Goal: Task Accomplishment & Management: Complete application form

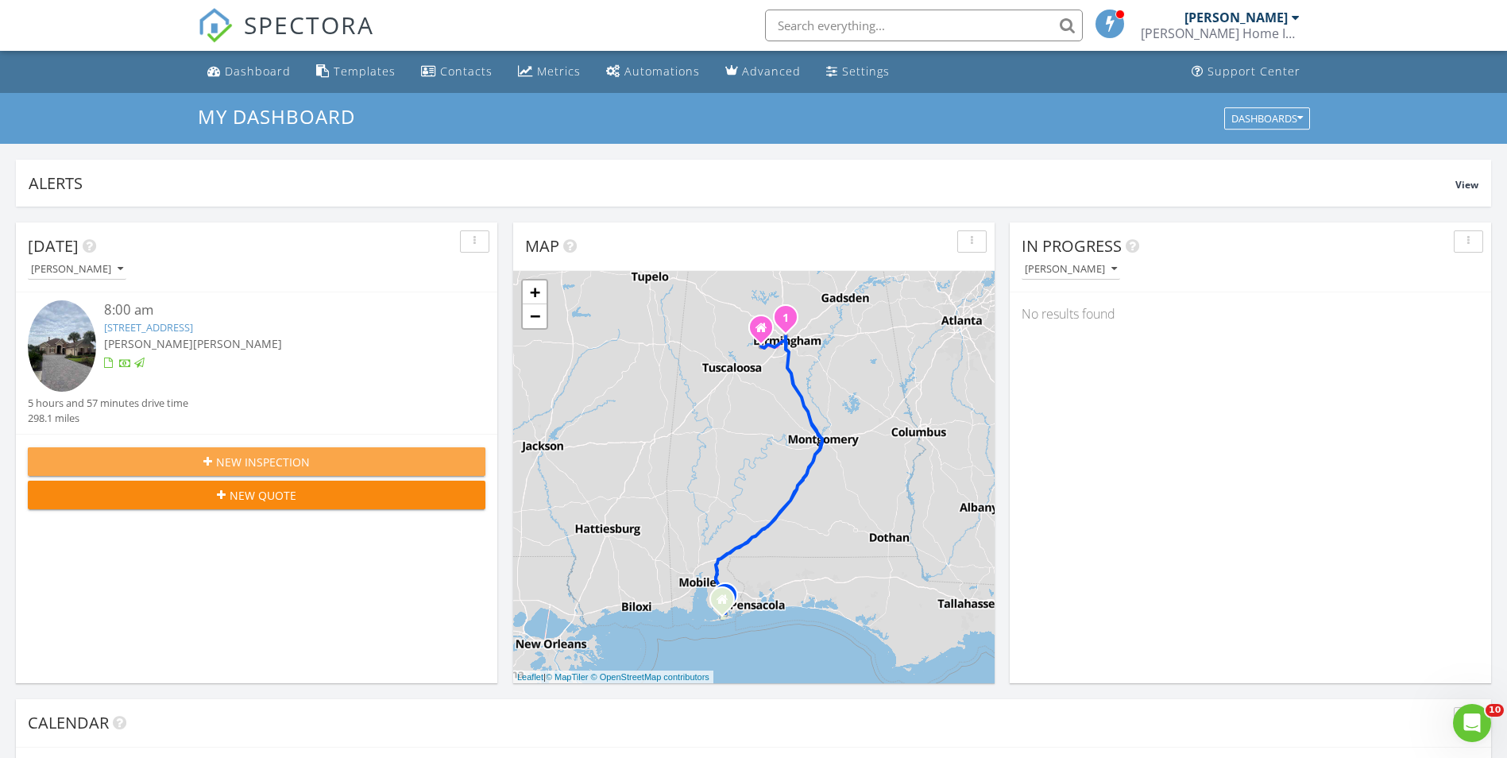
click at [278, 461] on span "New Inspection" at bounding box center [263, 462] width 94 height 17
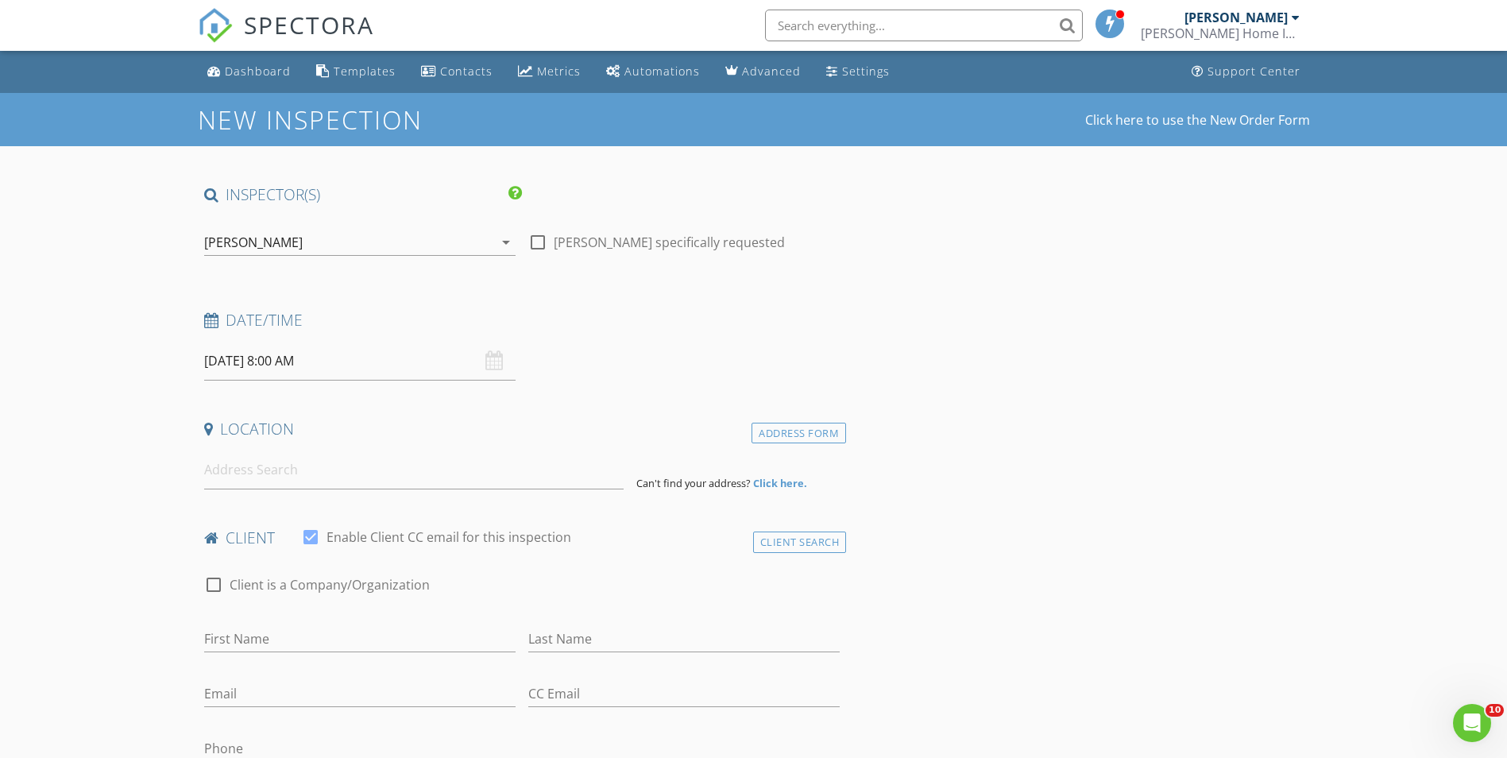
click at [508, 247] on icon "arrow_drop_down" at bounding box center [506, 242] width 19 height 19
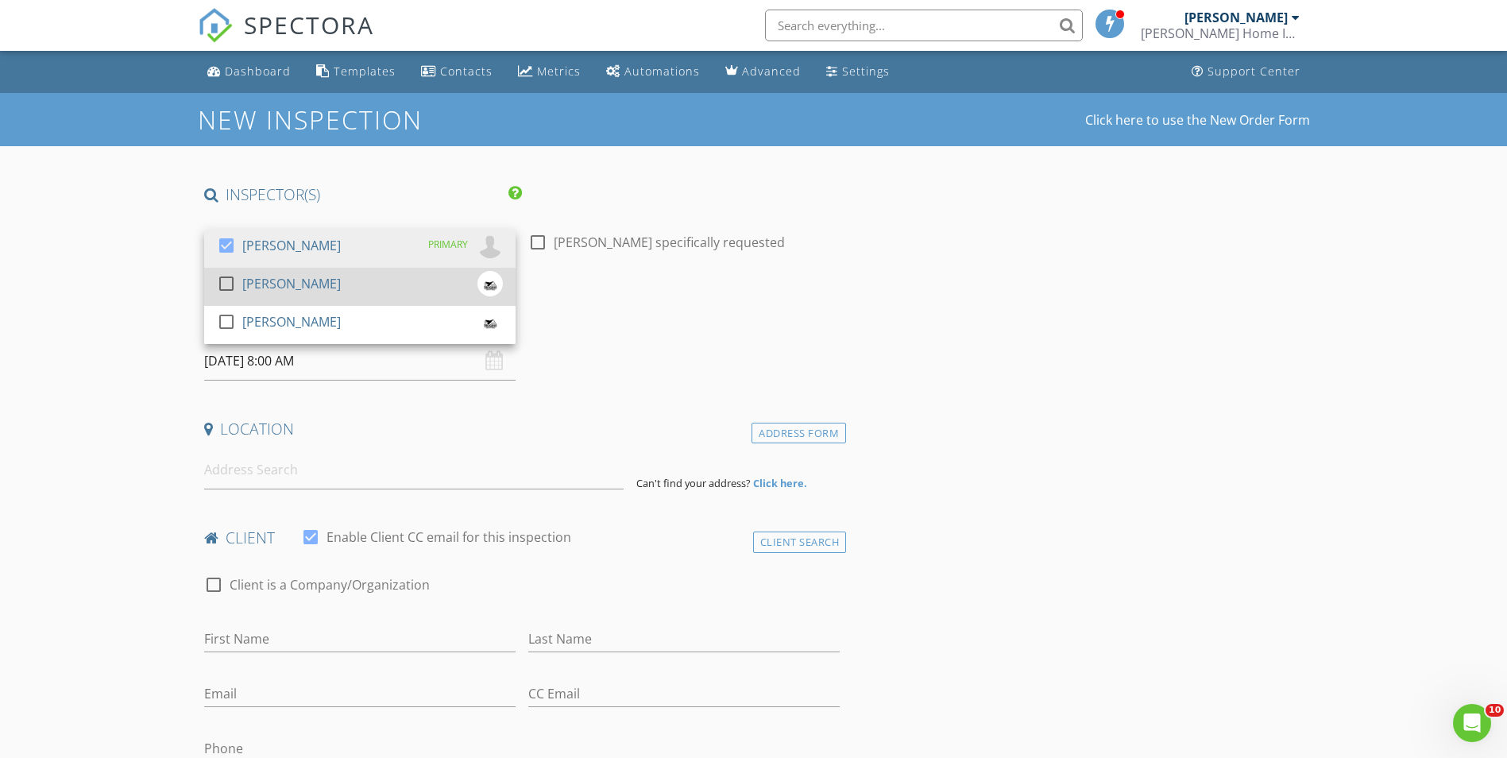
click at [237, 291] on div at bounding box center [226, 283] width 27 height 27
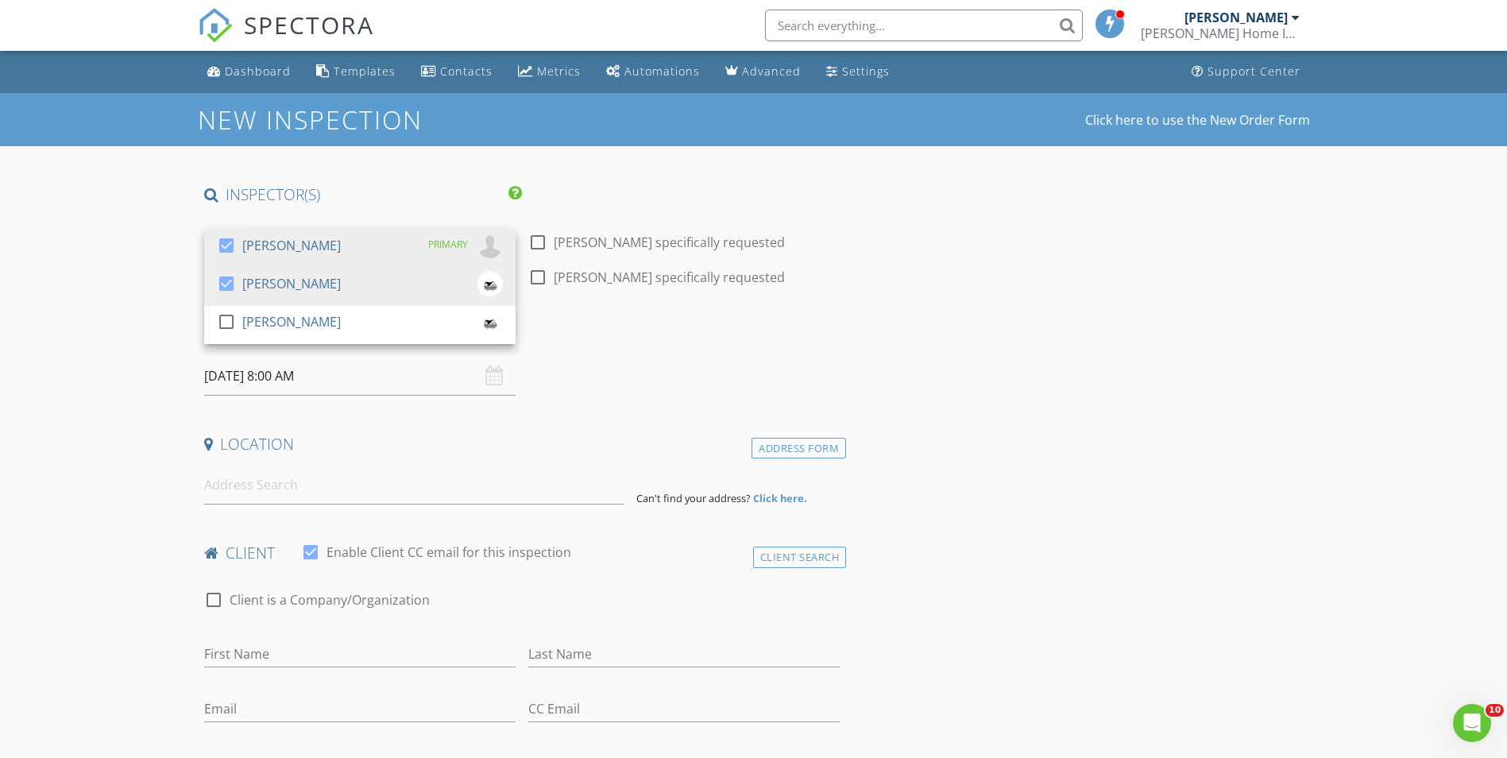
click at [489, 377] on div "08/28/2025 8:00 AM" at bounding box center [359, 376] width 311 height 39
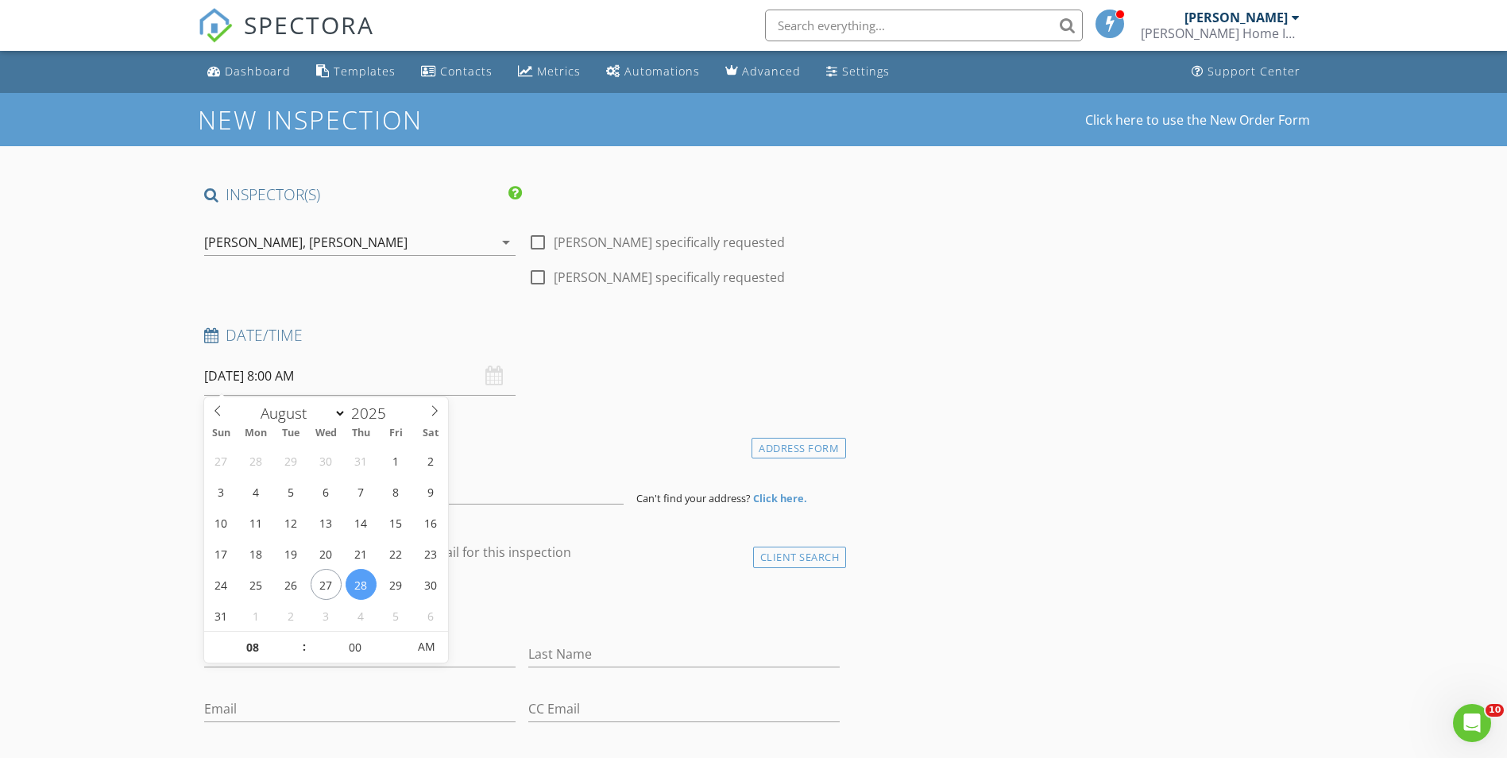
click at [248, 384] on input "08/28/2025 8:00 AM" at bounding box center [359, 376] width 311 height 39
type input "08/29/2025 8:00 AM"
click at [289, 375] on input "08/29/2025 8:00 AM" at bounding box center [359, 376] width 311 height 39
type input "05"
type input "08/29/2025 8:05 AM"
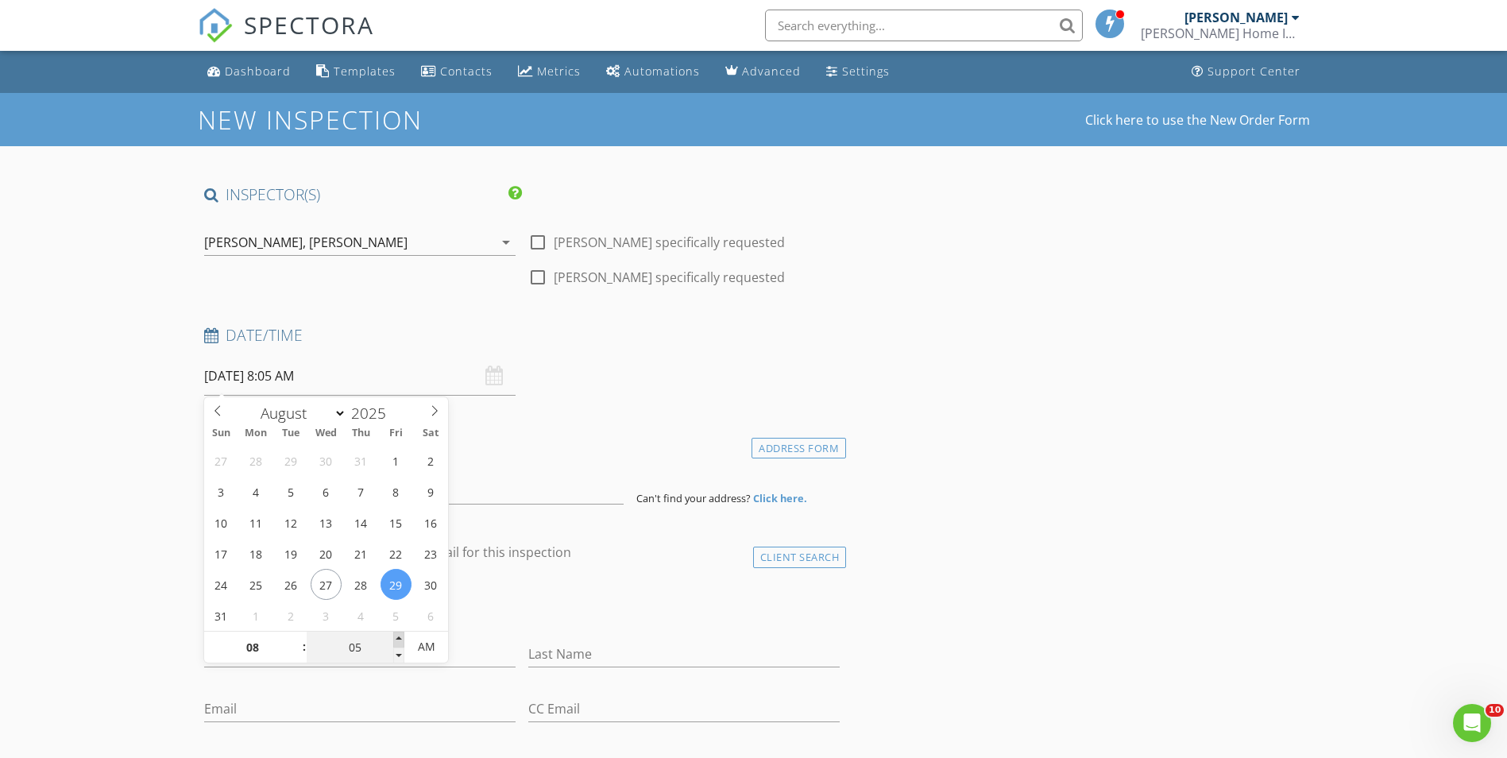
click at [402, 636] on span at bounding box center [398, 640] width 11 height 16
type input "10"
type input "08/29/2025 8:10 AM"
click at [402, 636] on span at bounding box center [398, 640] width 11 height 16
type input "15"
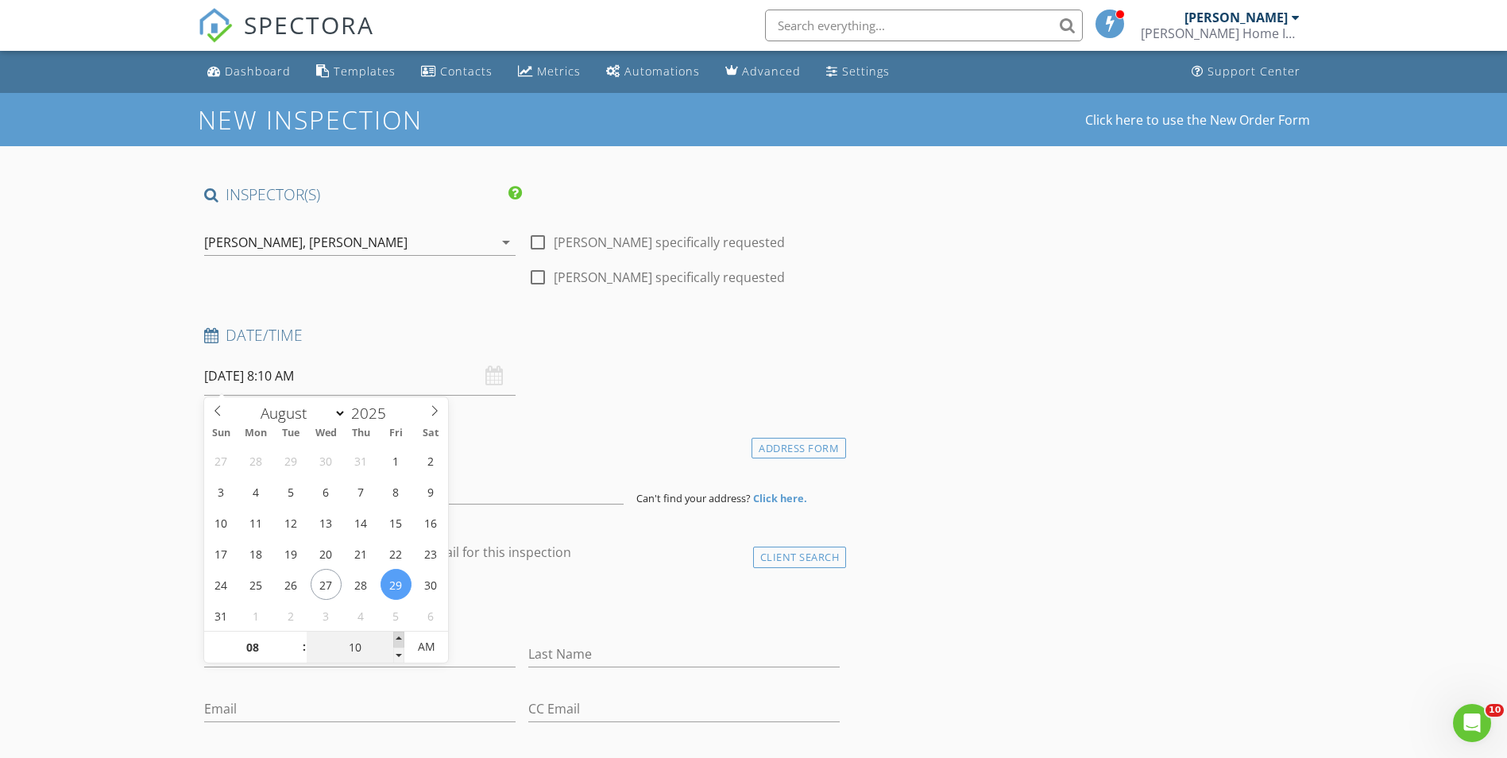
type input "08/29/2025 8:15 AM"
click at [402, 636] on span at bounding box center [398, 640] width 11 height 16
type input "20"
type input "08/29/2025 8:20 AM"
click at [402, 636] on span at bounding box center [398, 640] width 11 height 16
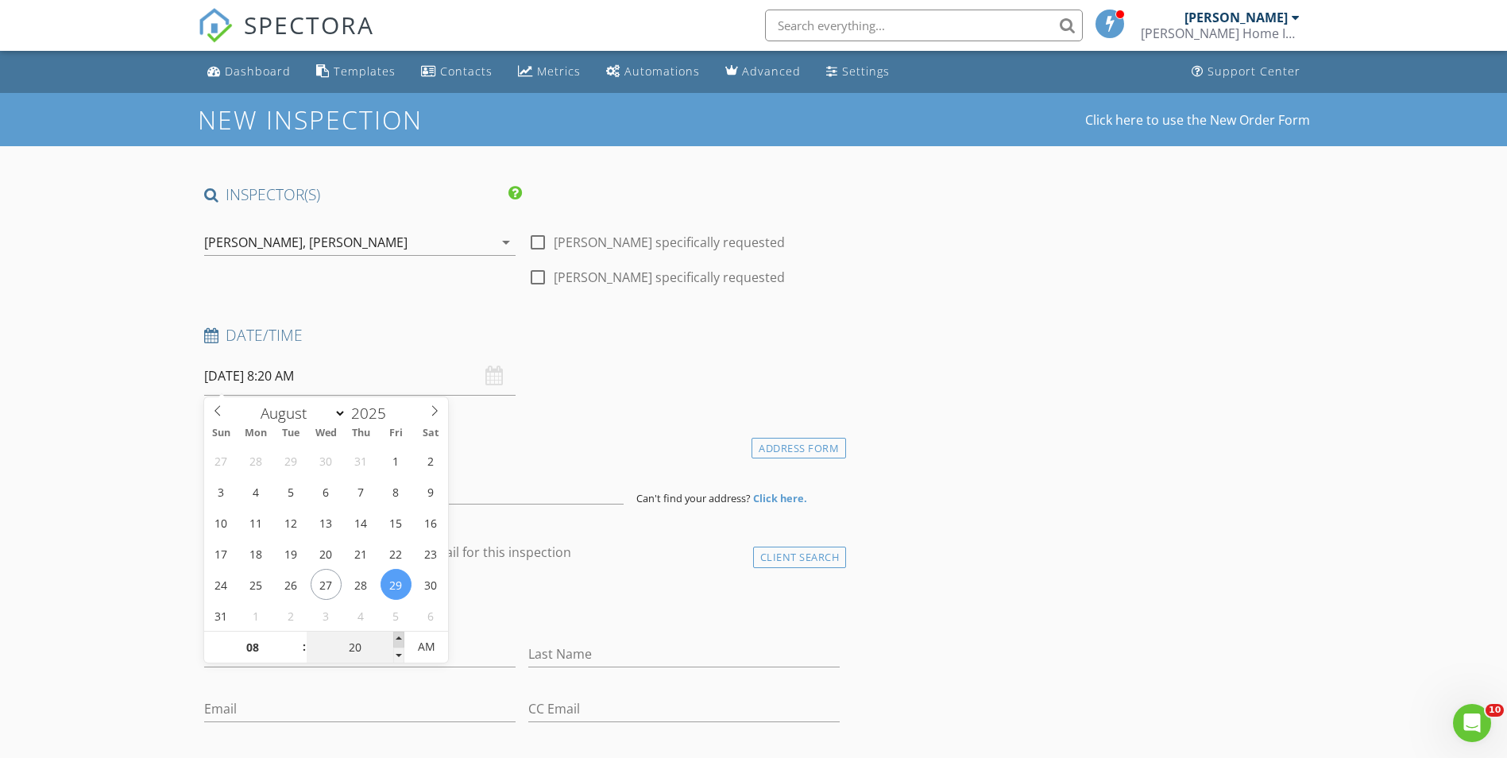
type input "25"
type input "08/29/2025 8:25 AM"
click at [402, 636] on span at bounding box center [398, 640] width 11 height 16
type input "30"
type input "08/29/2025 8:30 AM"
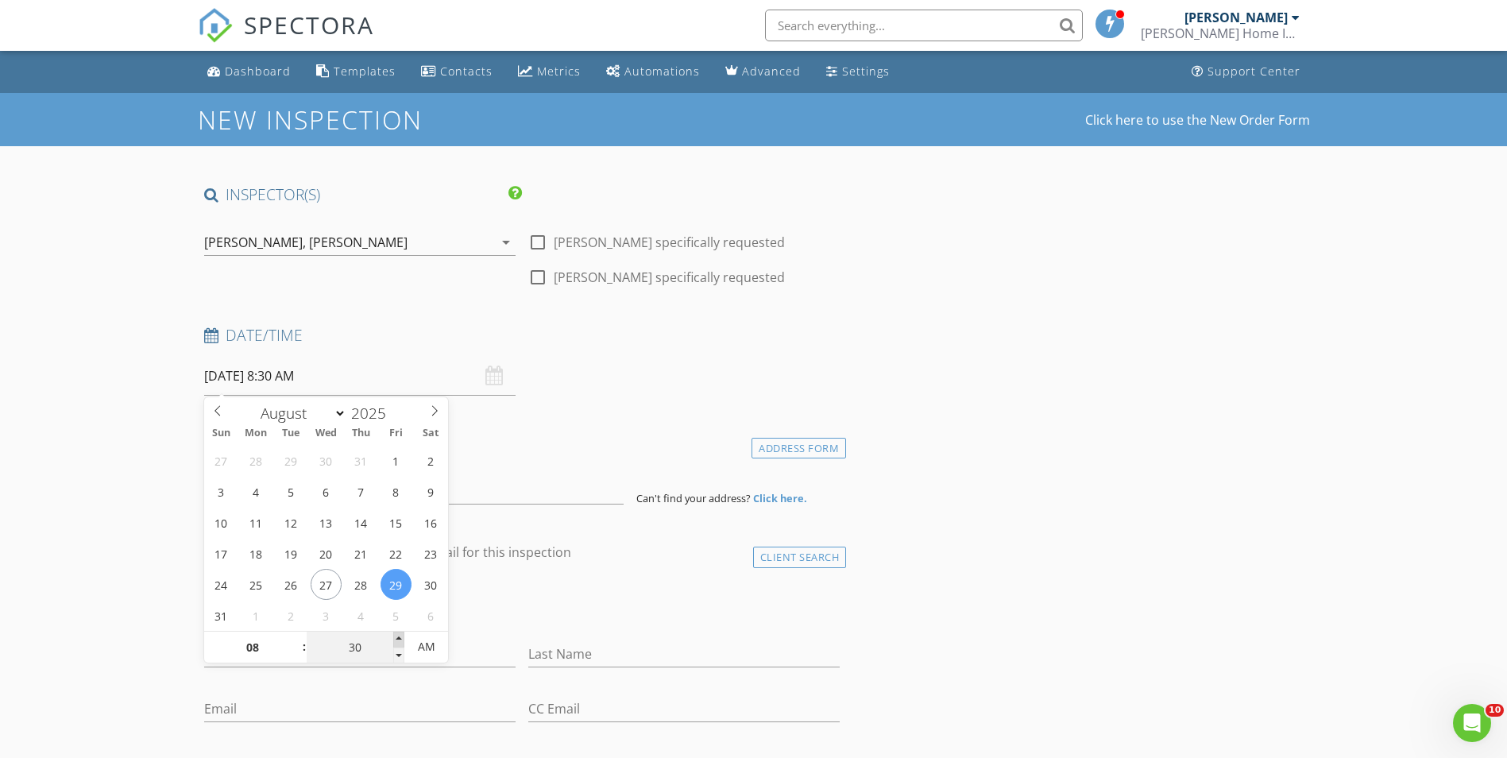
click at [402, 636] on span at bounding box center [398, 640] width 11 height 16
type input "35"
type input "08/29/2025 8:35 AM"
click at [402, 636] on span at bounding box center [398, 640] width 11 height 16
type input "40"
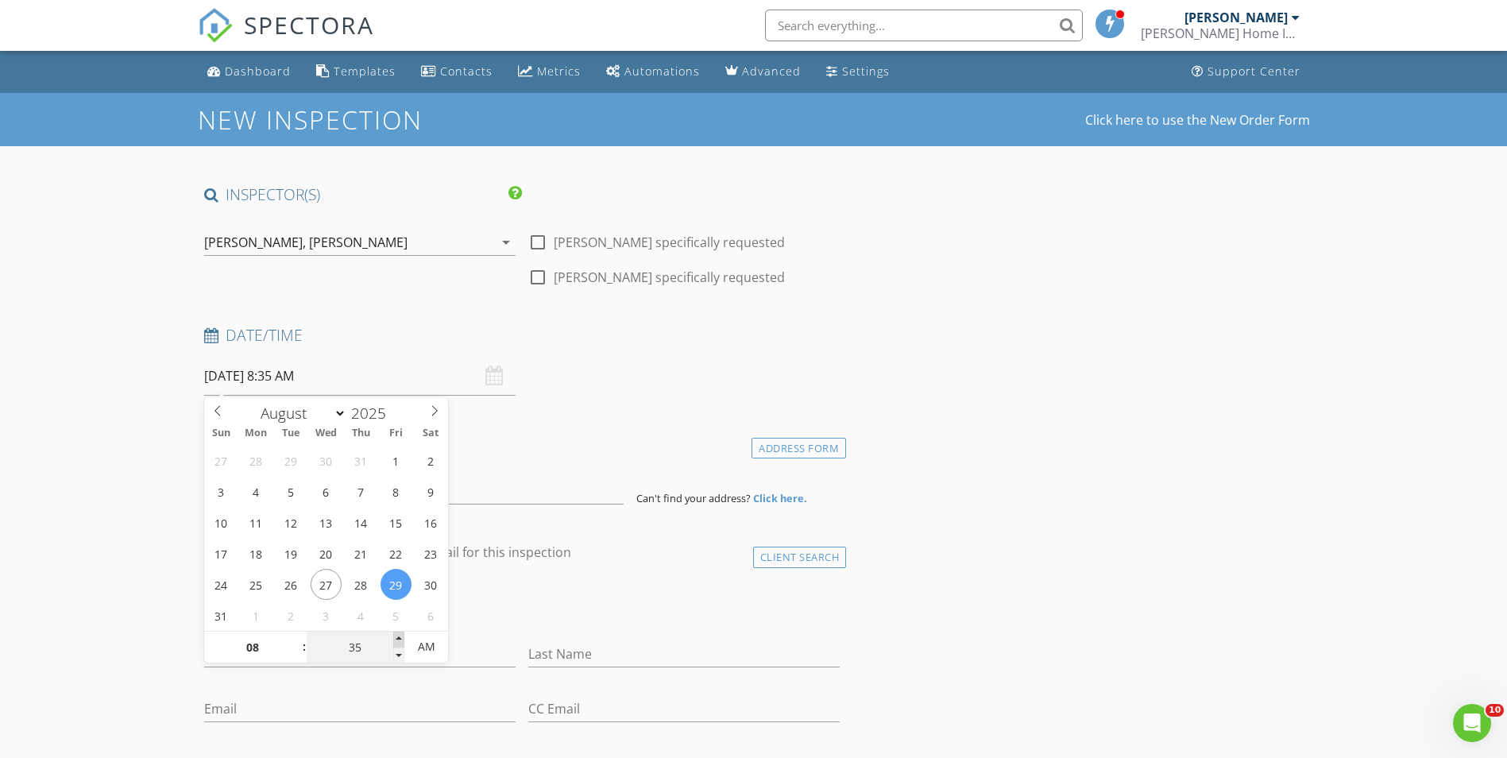
type input "08/29/2025 8:40 AM"
click at [402, 636] on span at bounding box center [398, 640] width 11 height 16
type input "45"
type input "08/29/2025 8:45 AM"
click at [402, 636] on span at bounding box center [398, 640] width 11 height 16
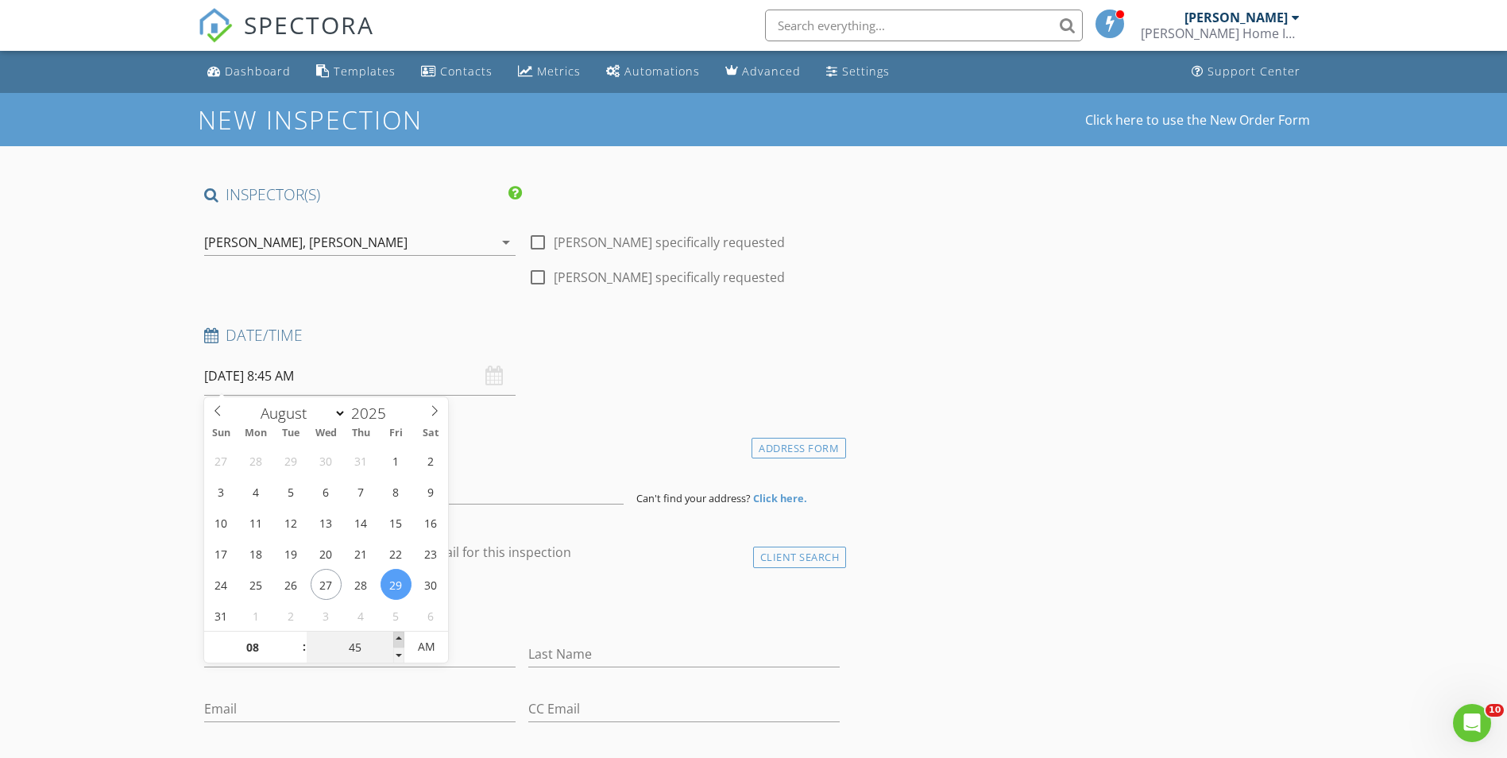
type input "50"
type input "08/29/2025 8:50 AM"
click at [402, 636] on span at bounding box center [398, 640] width 11 height 16
type input "45"
type input "08/29/2025 8:45 AM"
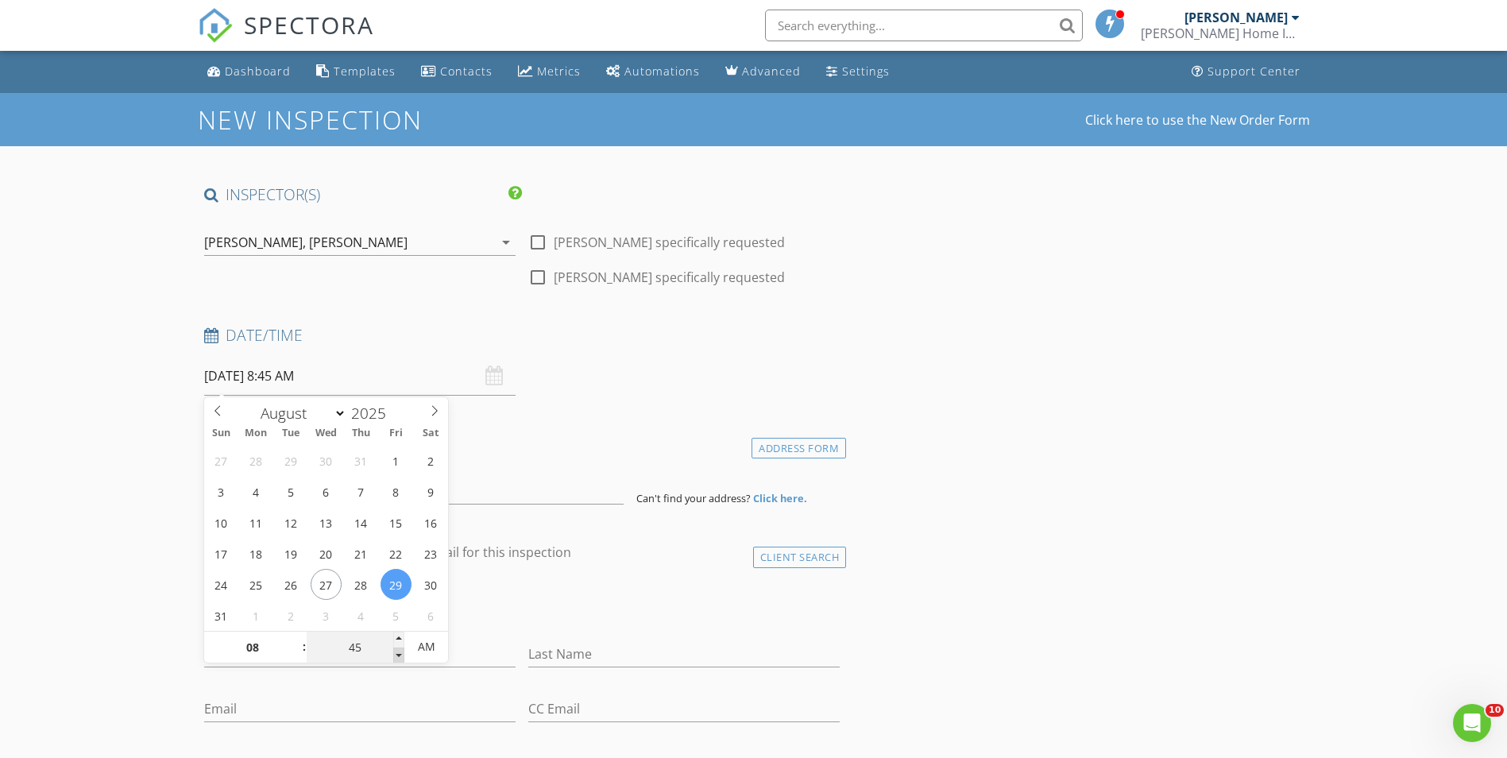
click at [400, 656] on span at bounding box center [398, 656] width 11 height 16
type input "40"
type input "08/29/2025 8:40 AM"
click at [400, 656] on span at bounding box center [398, 656] width 11 height 16
type input "35"
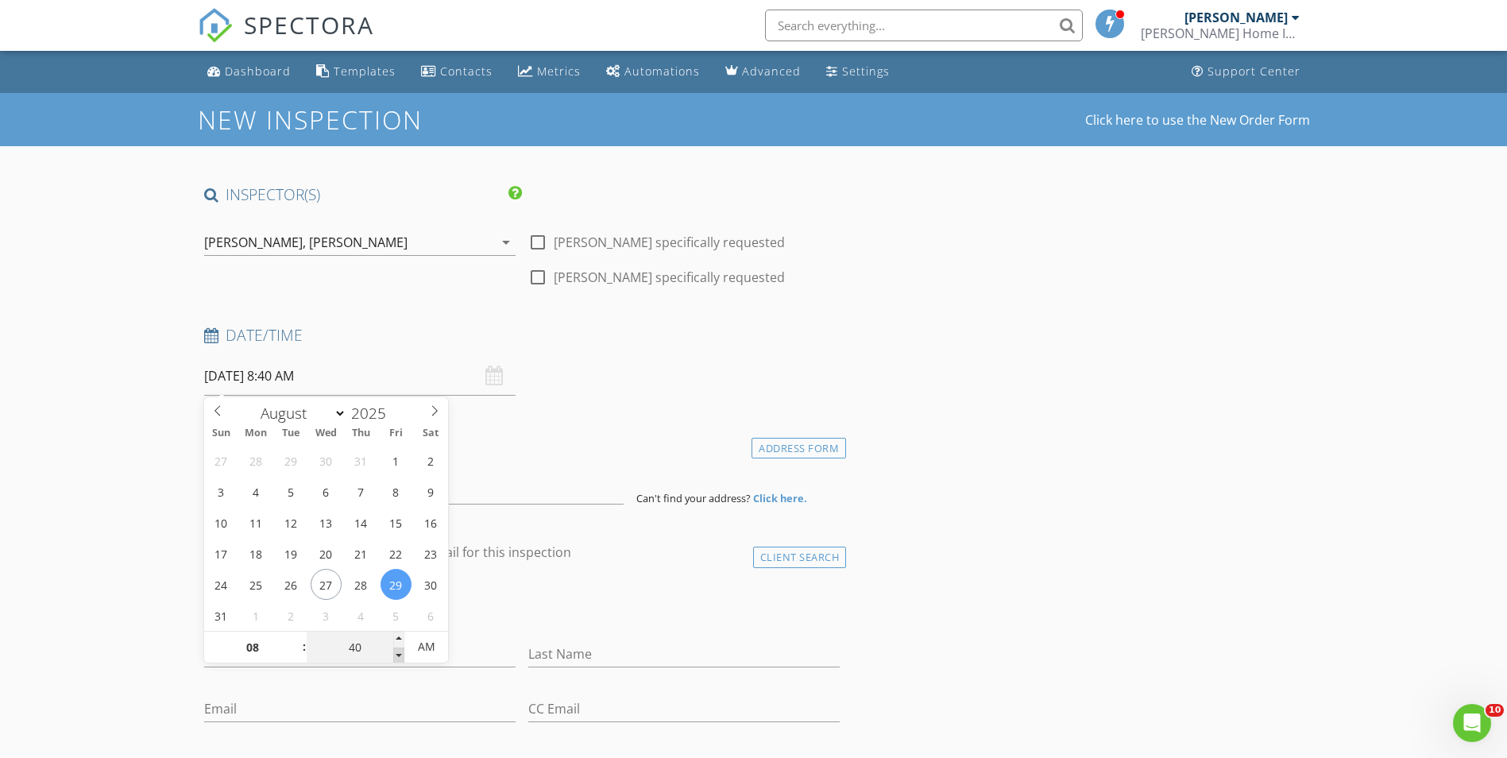
type input "08/29/2025 8:35 AM"
click at [400, 656] on span at bounding box center [398, 656] width 11 height 16
type input "30"
click at [400, 656] on span at bounding box center [398, 656] width 11 height 16
click at [433, 648] on span "AM" at bounding box center [426, 647] width 44 height 32
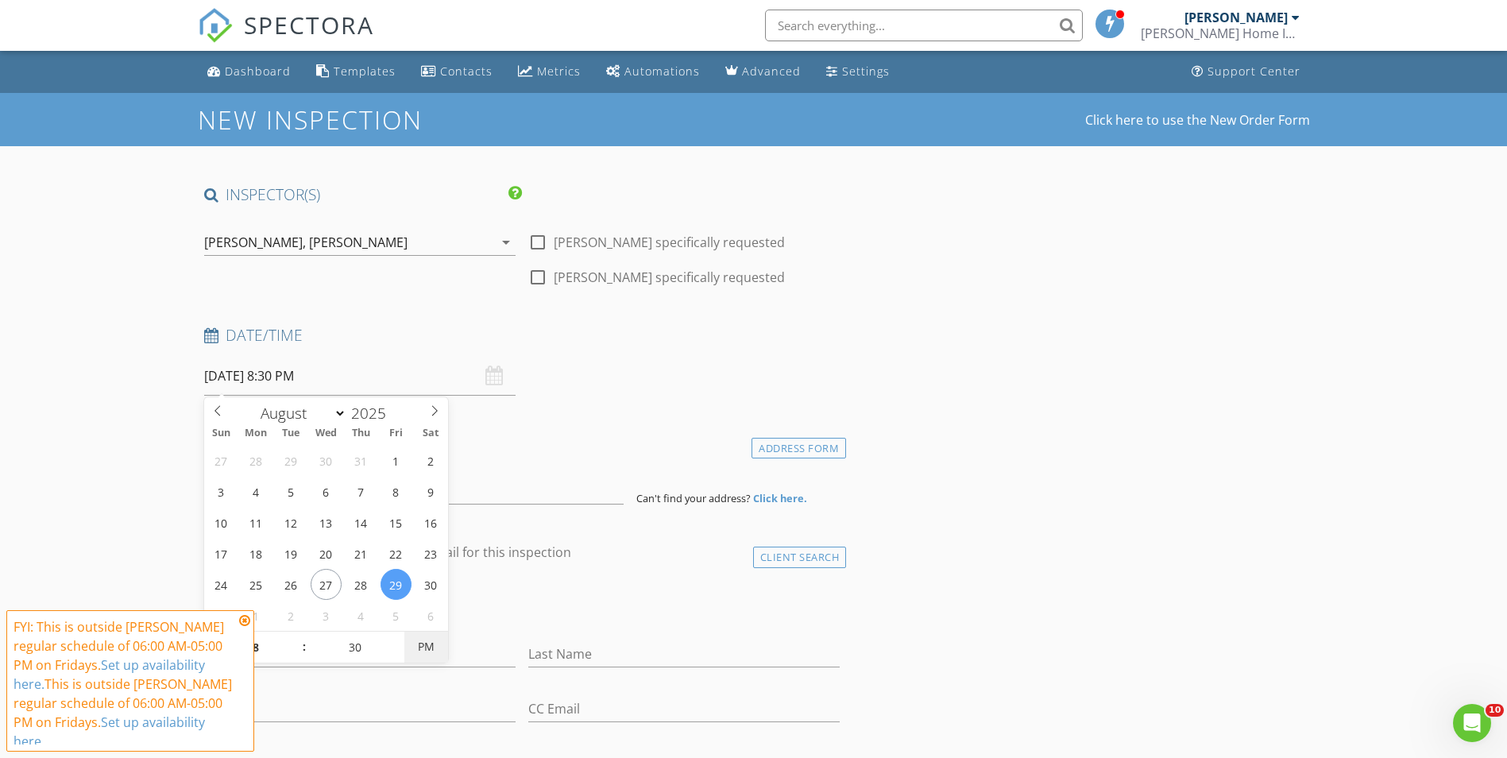
type input "08/29/2025 8:30 AM"
click at [433, 648] on span "PM" at bounding box center [426, 647] width 44 height 32
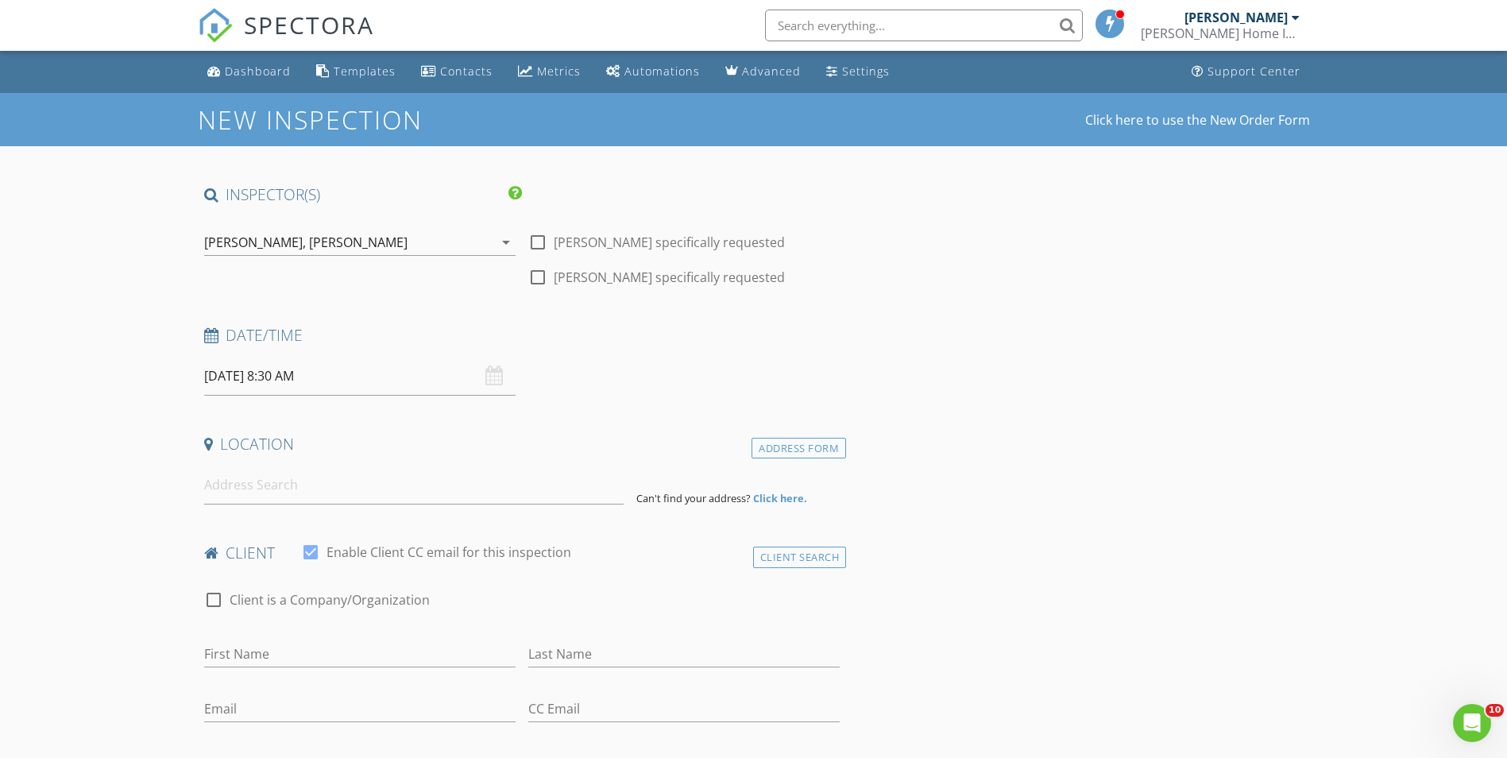
click at [673, 352] on div "Date/Time" at bounding box center [522, 341] width 649 height 32
click at [246, 375] on input "08/29/2025 8:30 AM" at bounding box center [359, 376] width 311 height 39
click at [647, 343] on h4 "Date/Time" at bounding box center [522, 335] width 636 height 21
click at [290, 488] on input at bounding box center [414, 485] width 420 height 39
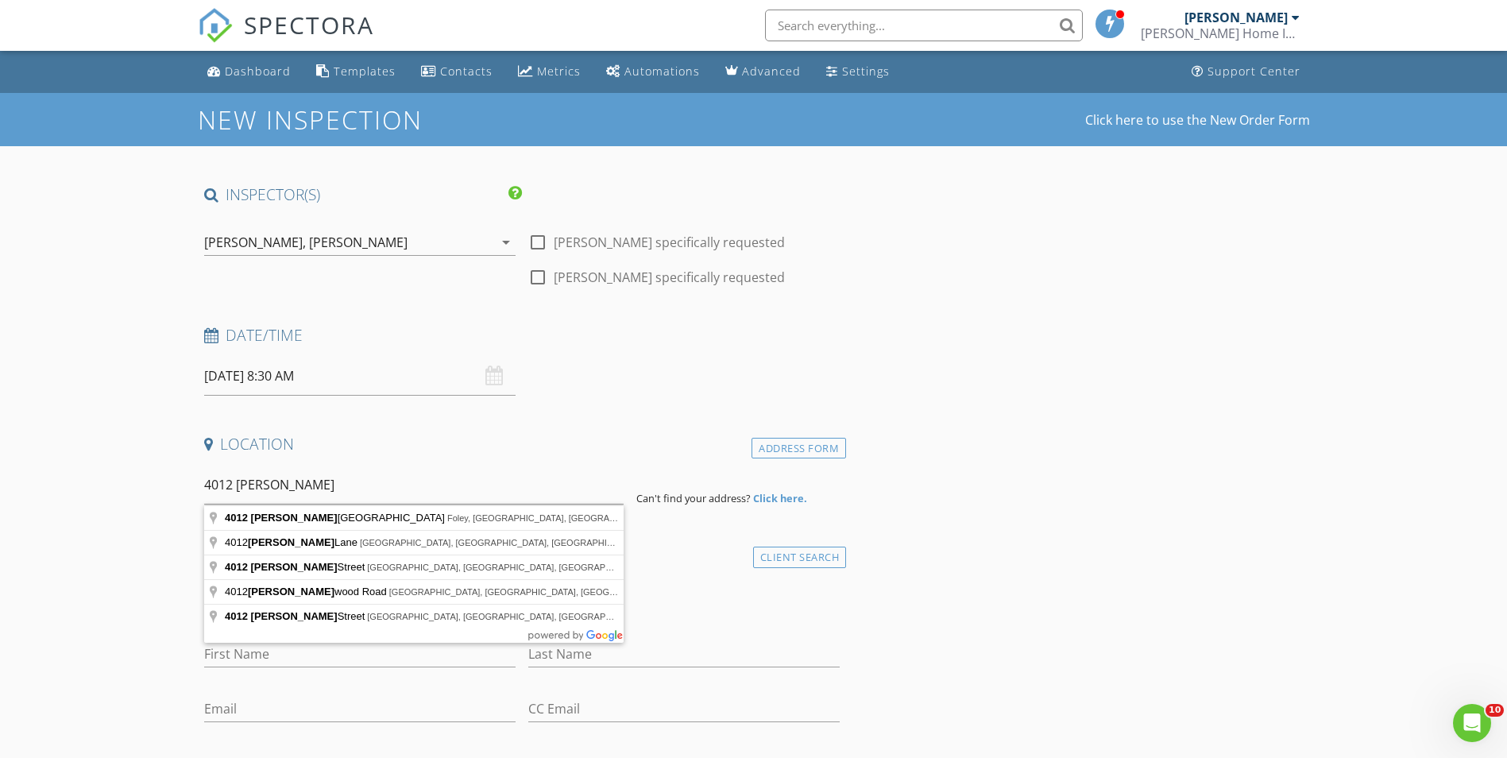
type input "4012 Kendallbrook Loop, Foley, AL, USA"
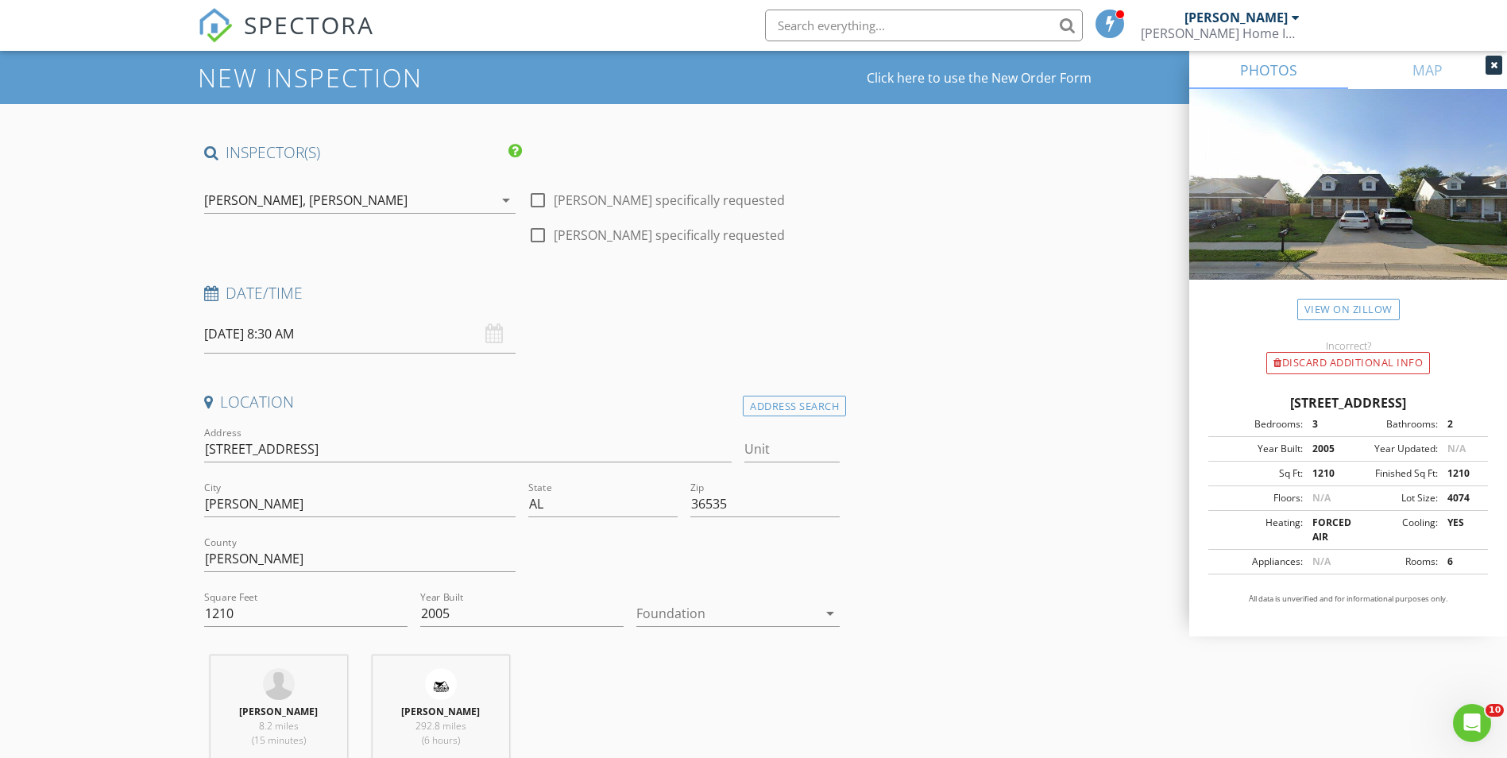
scroll to position [159, 0]
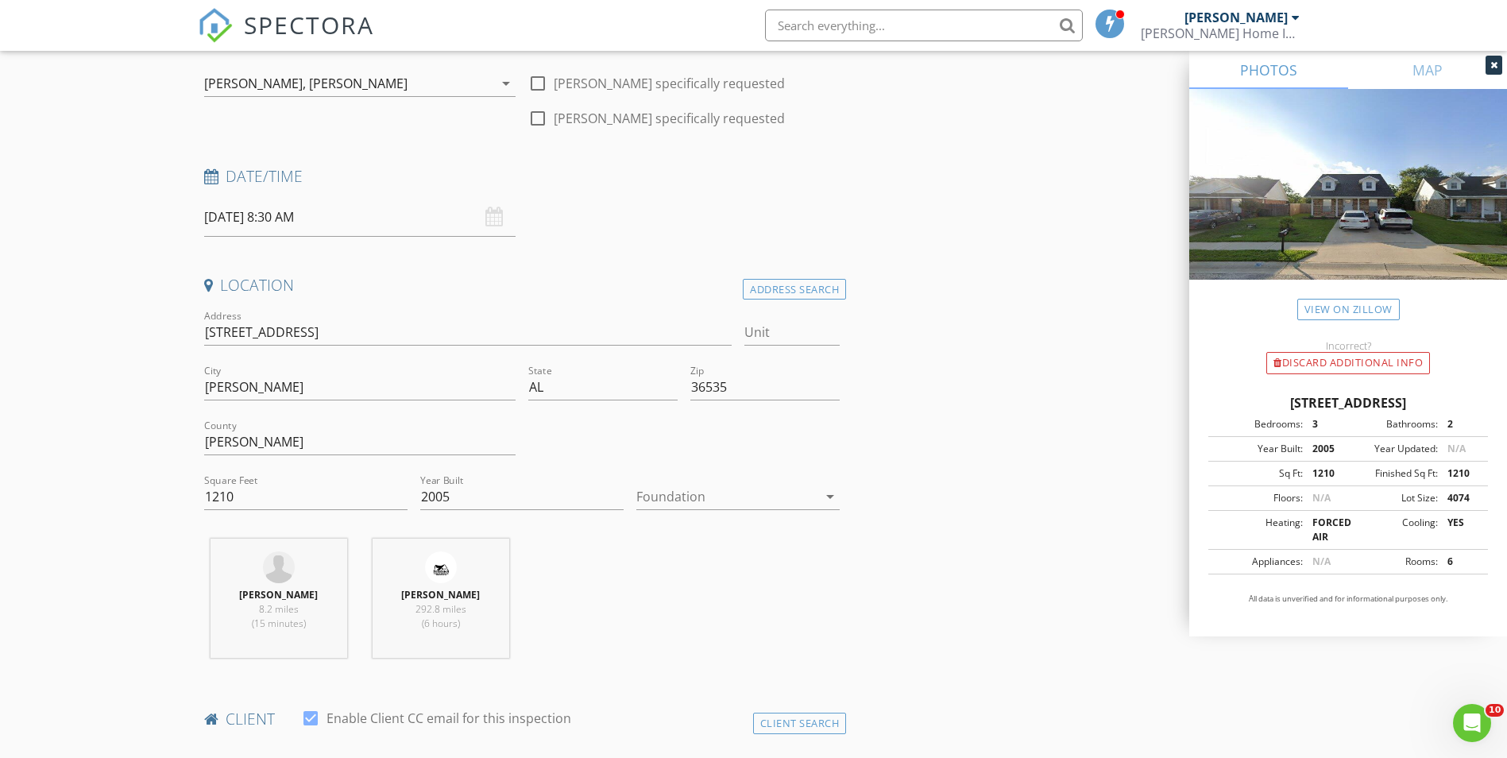
click at [830, 497] on icon "arrow_drop_down" at bounding box center [830, 496] width 19 height 19
click at [731, 582] on div "Slab" at bounding box center [738, 579] width 178 height 19
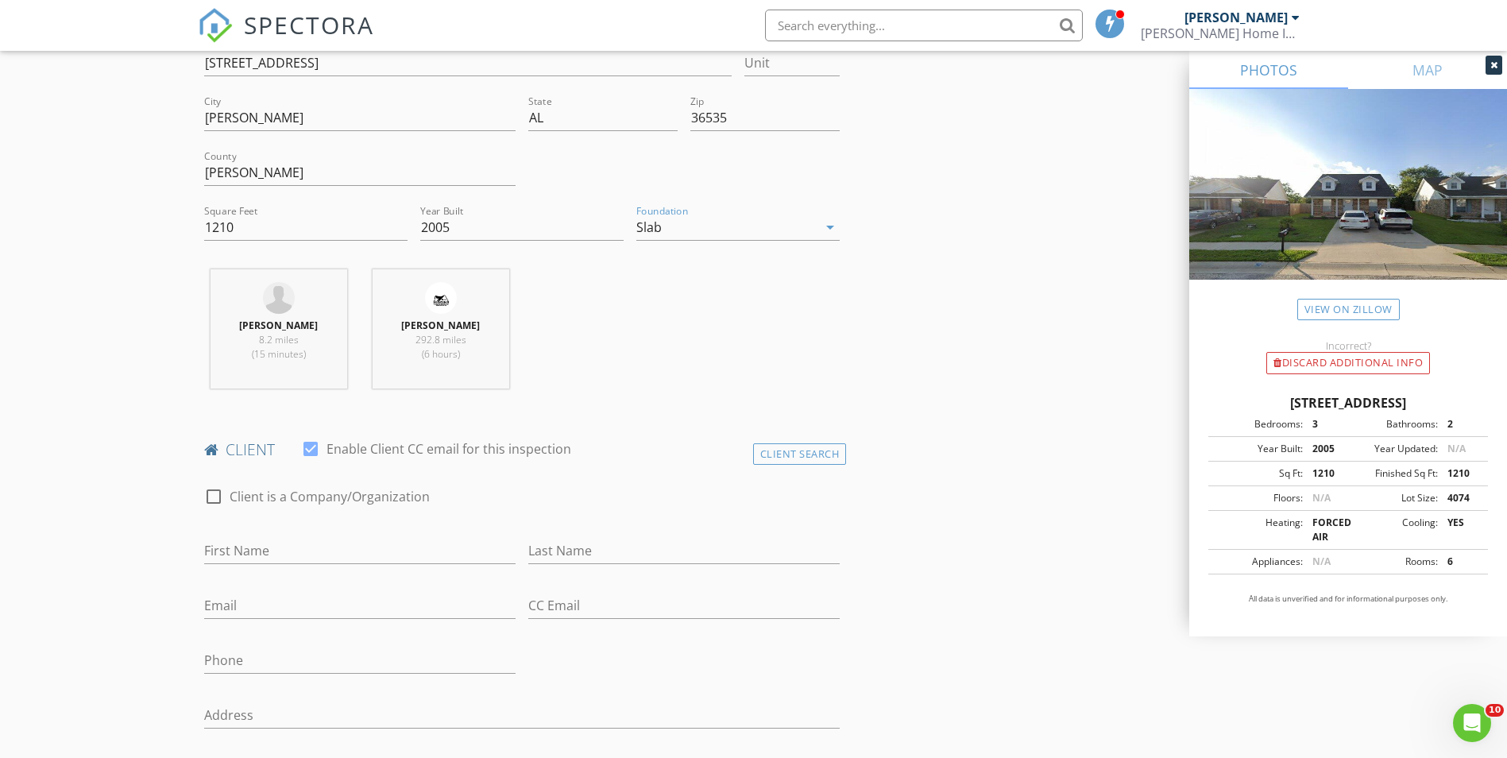
scroll to position [477, 0]
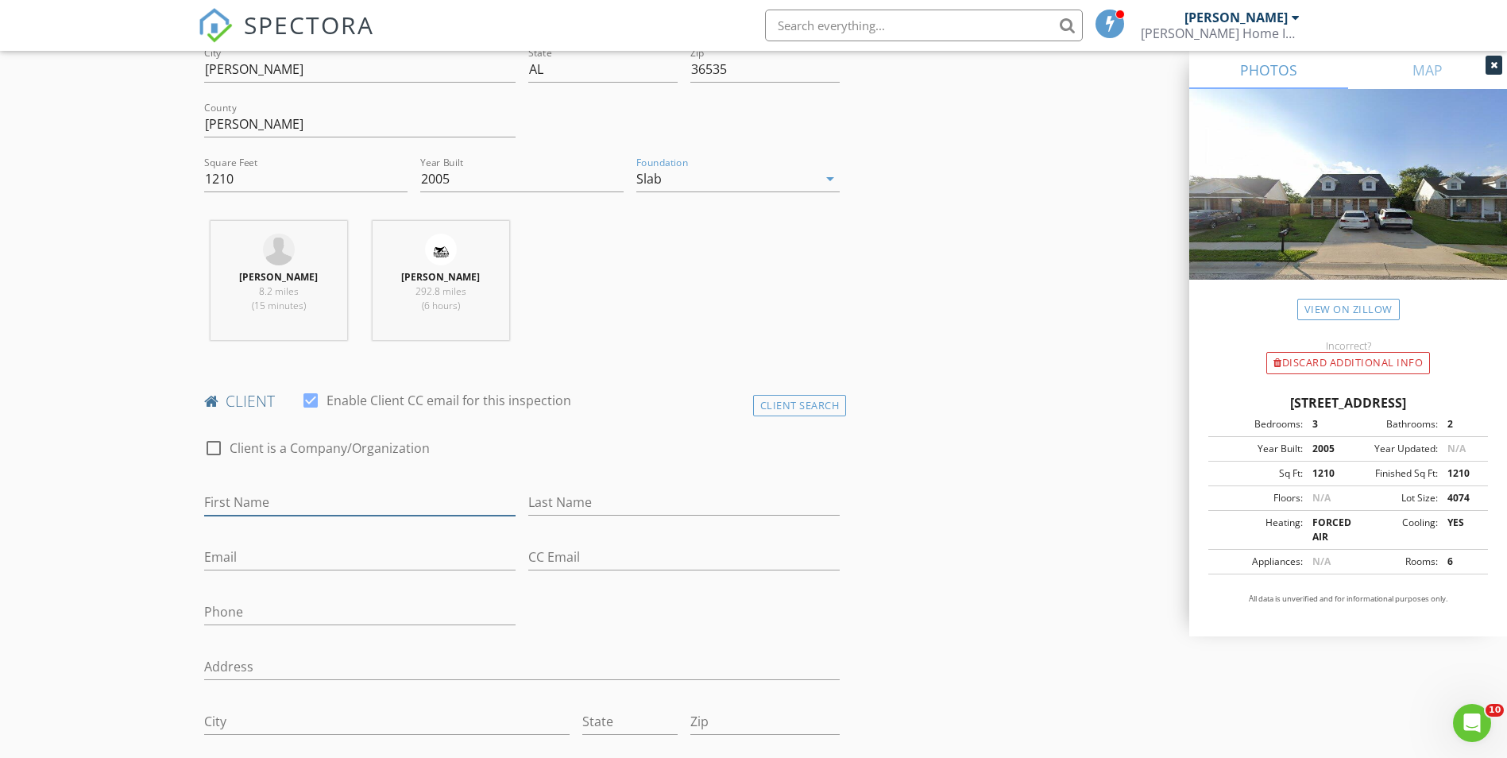
click at [334, 503] on input "First Name" at bounding box center [359, 502] width 311 height 26
type input "a"
type input "Anita"
click at [559, 508] on input "Last Name" at bounding box center [683, 502] width 311 height 26
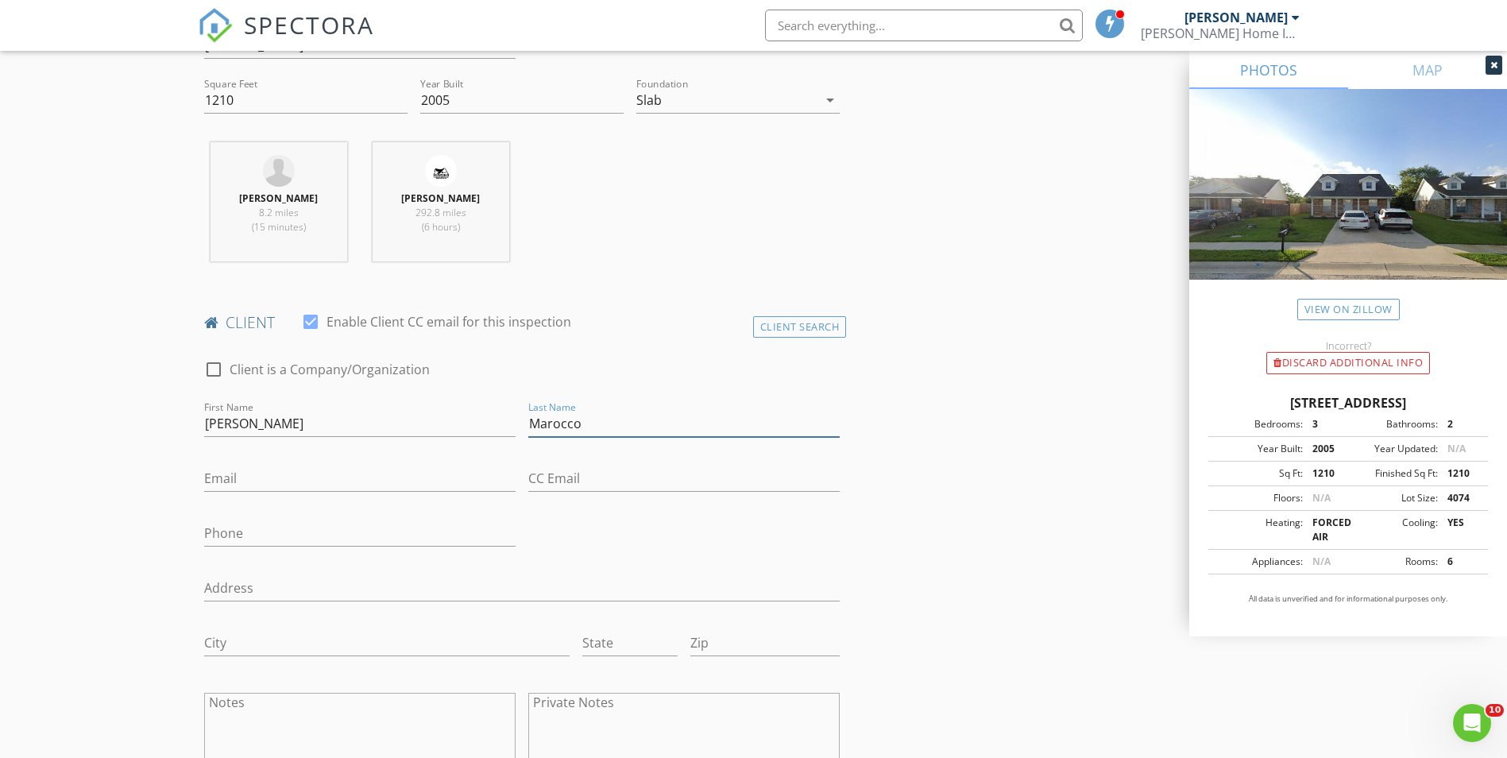
scroll to position [556, 0]
type input "Marocco"
click at [278, 474] on input "Email" at bounding box center [359, 478] width 311 height 26
type input "amarocco@ymail.com"
click at [322, 529] on input "Phone" at bounding box center [359, 533] width 311 height 26
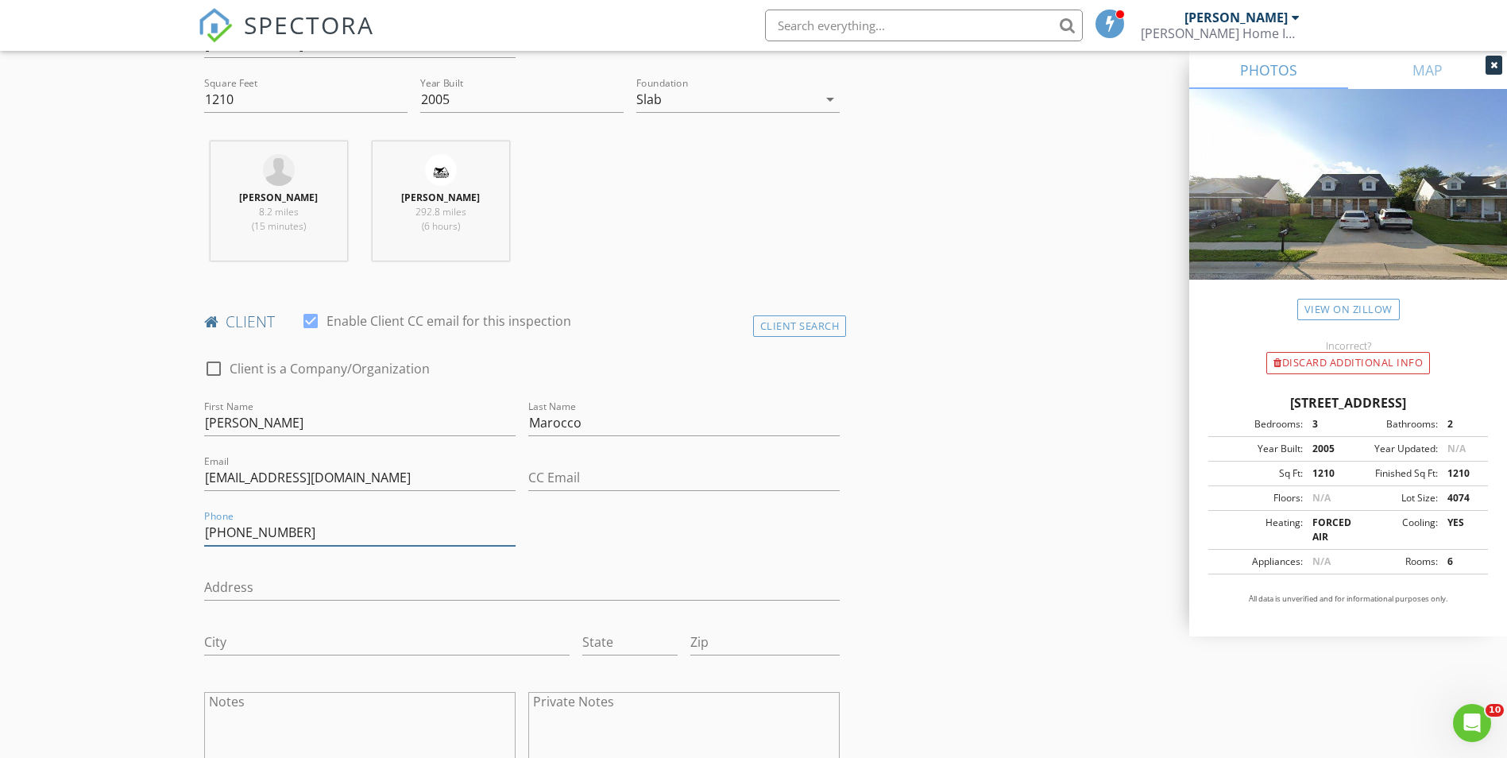
type input "701-212-9391"
click at [290, 586] on input "Address" at bounding box center [522, 587] width 636 height 26
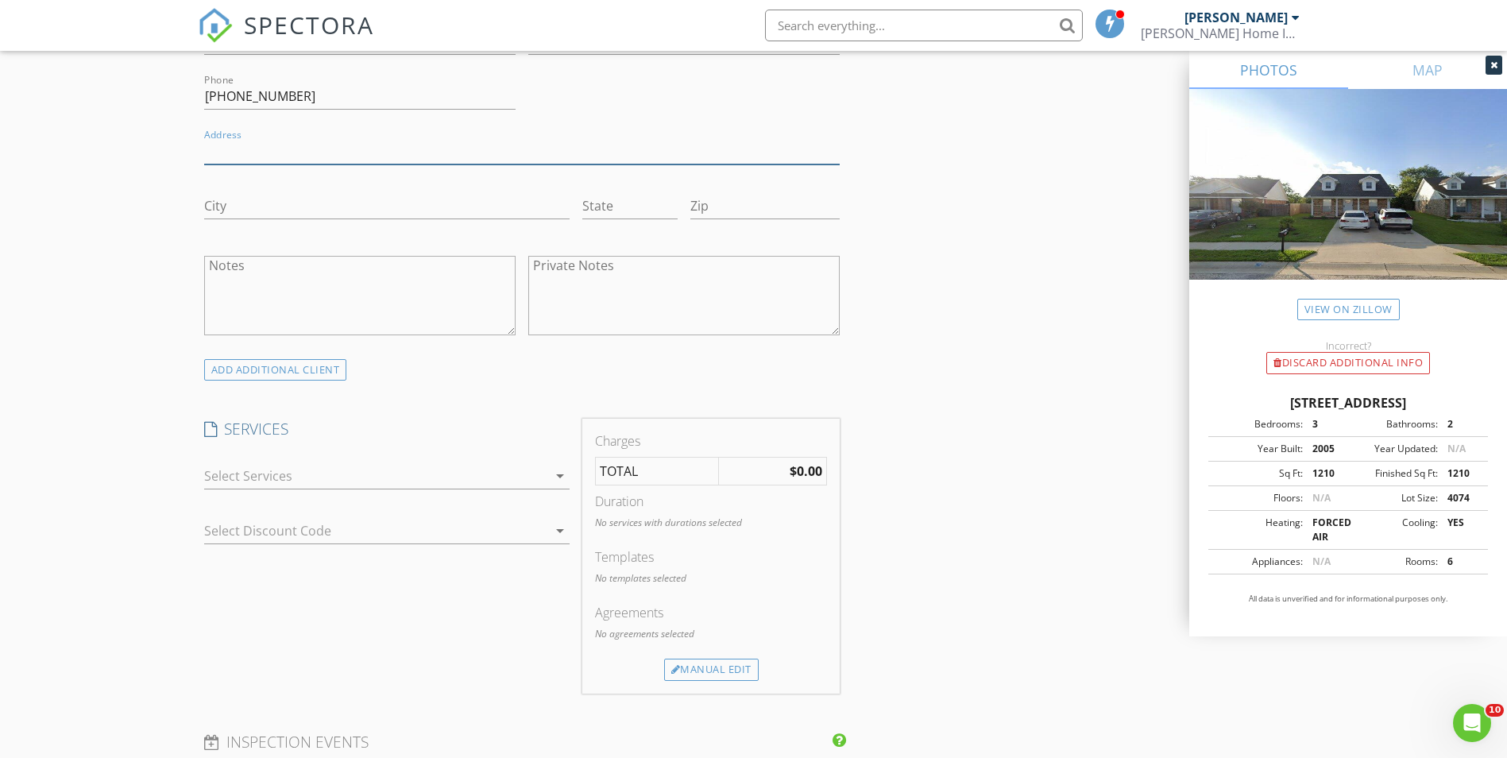
scroll to position [1033, 0]
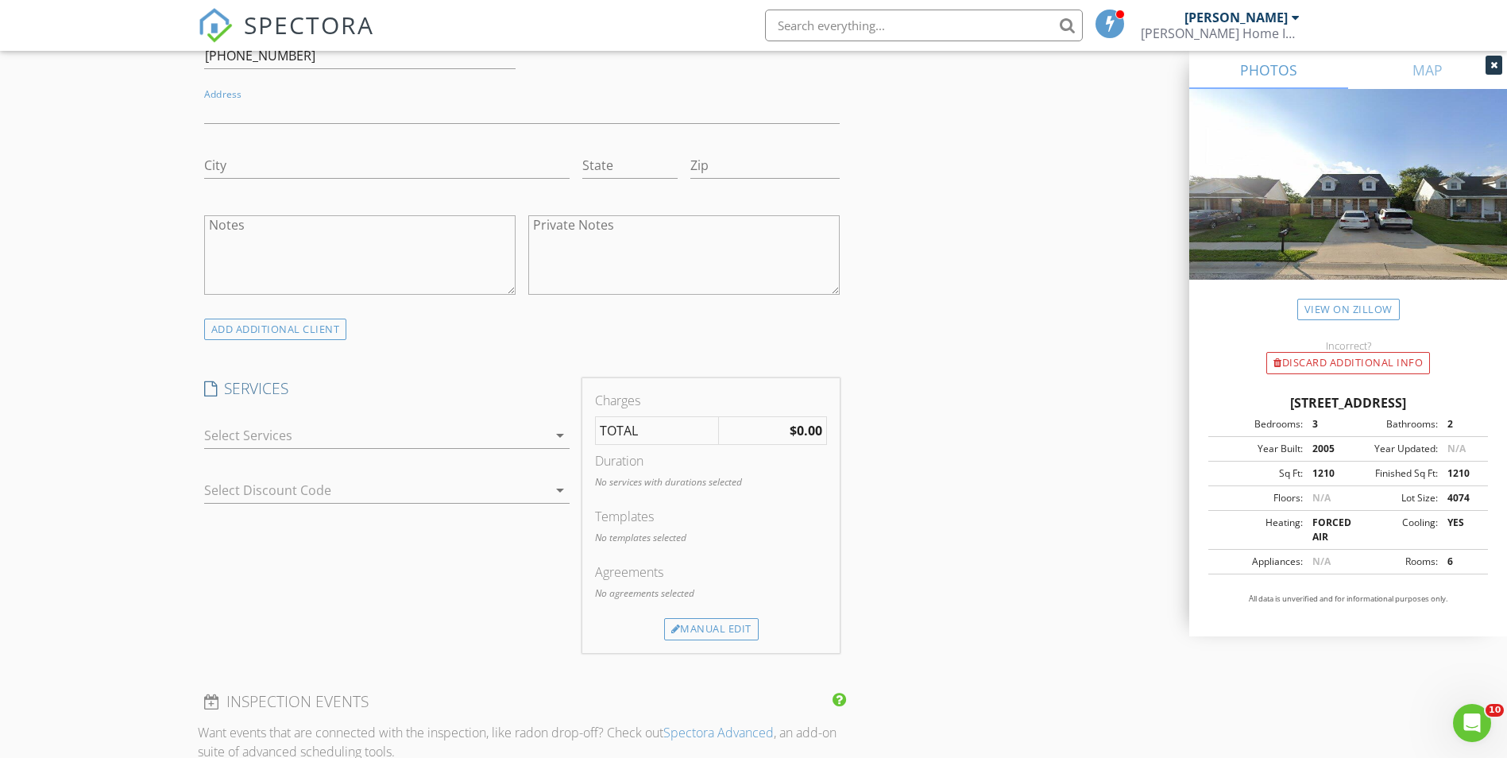
click at [564, 433] on icon "arrow_drop_down" at bounding box center [560, 435] width 19 height 19
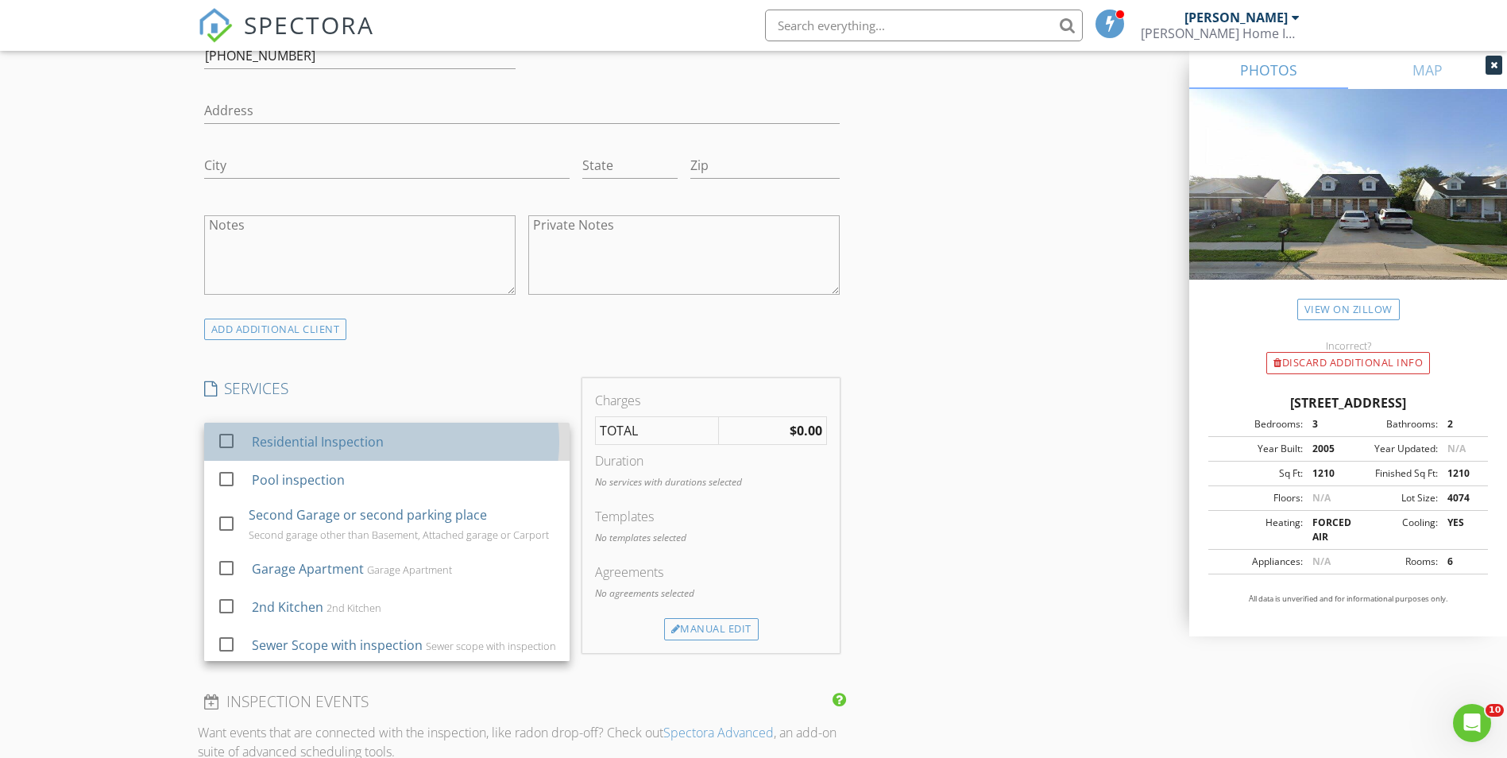
click at [273, 433] on div "Residential Inspection" at bounding box center [317, 441] width 132 height 19
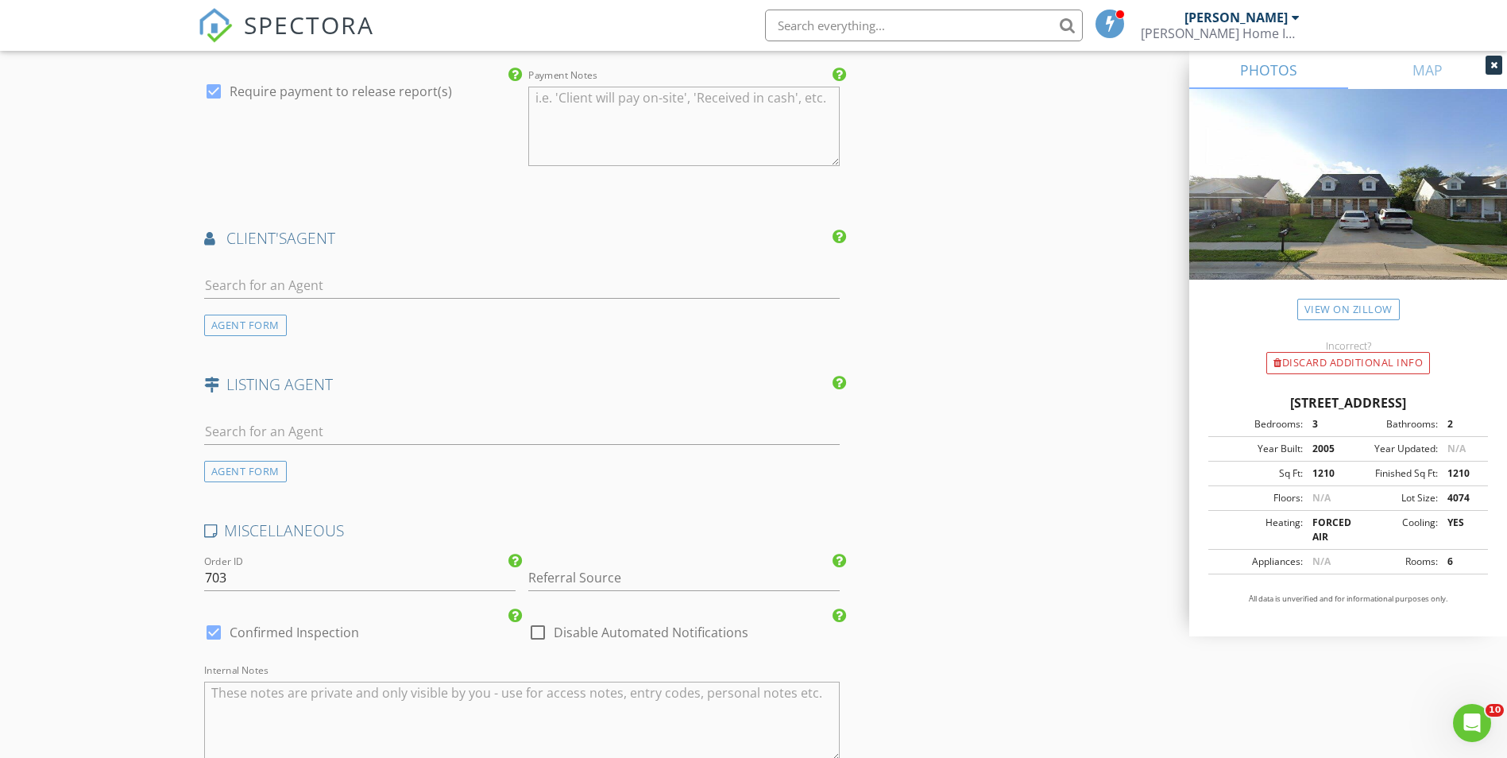
scroll to position [1827, 0]
click at [527, 281] on input "text" at bounding box center [522, 281] width 636 height 26
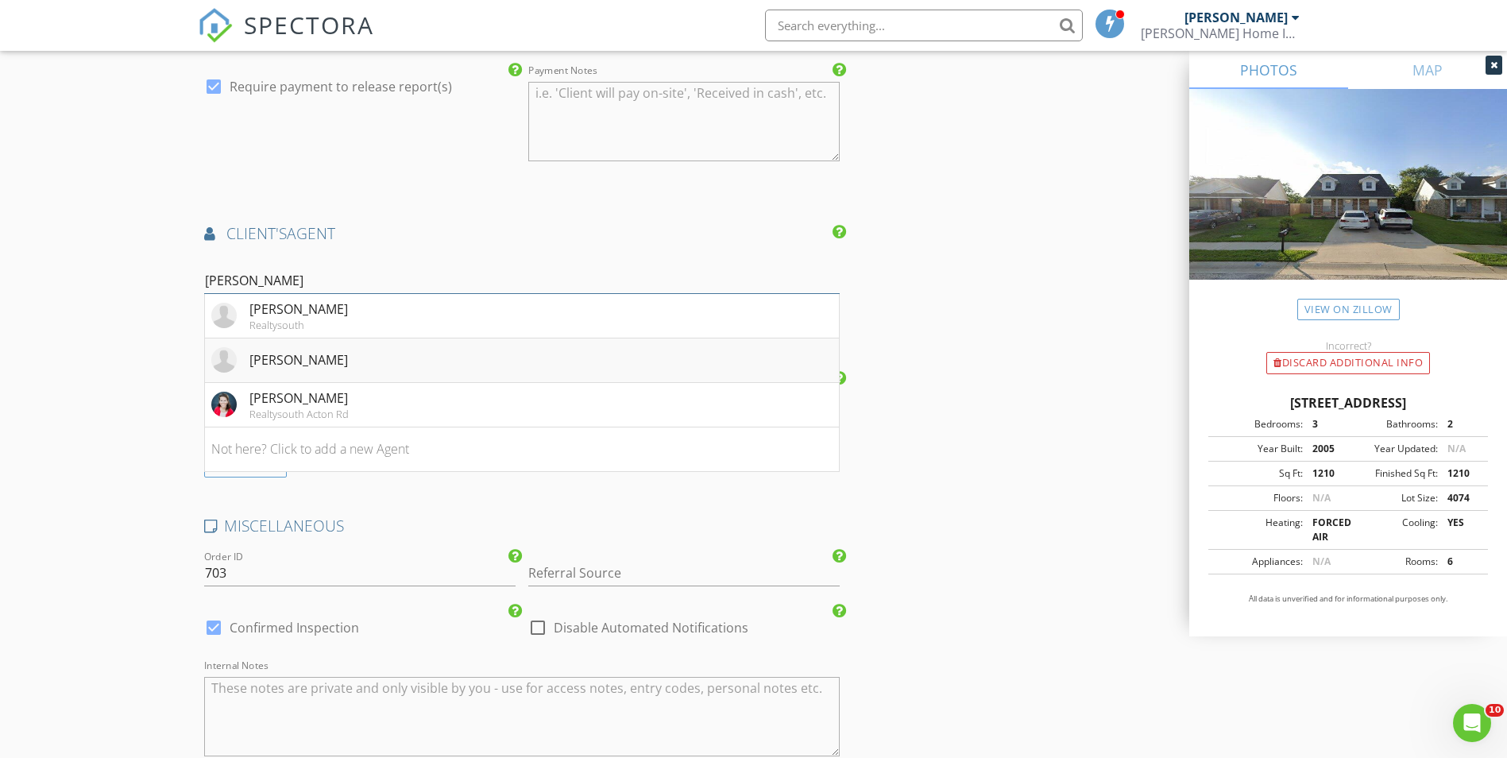
type input "lyn"
click at [394, 352] on li "Lynda Brookshire" at bounding box center [522, 360] width 635 height 44
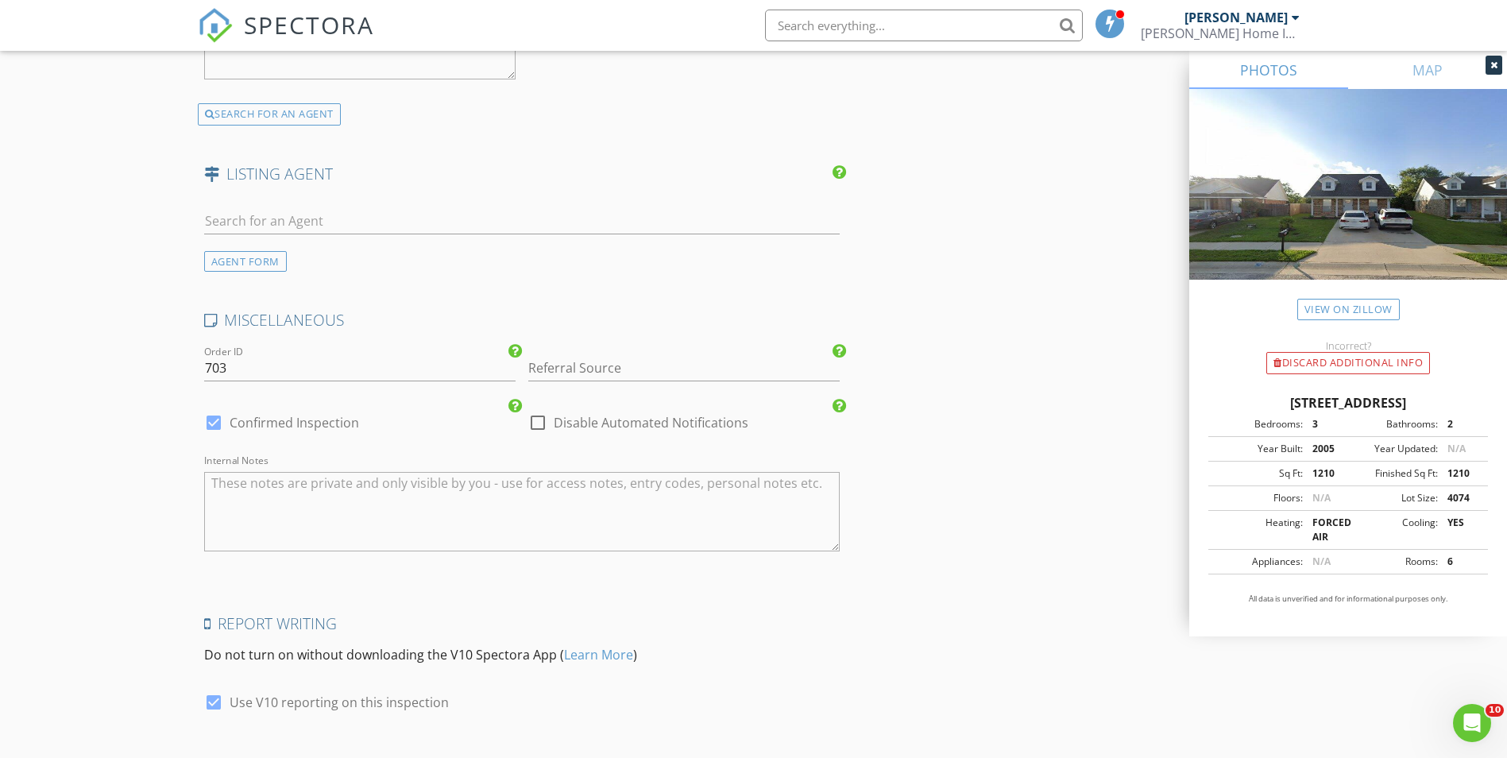
scroll to position [2608, 0]
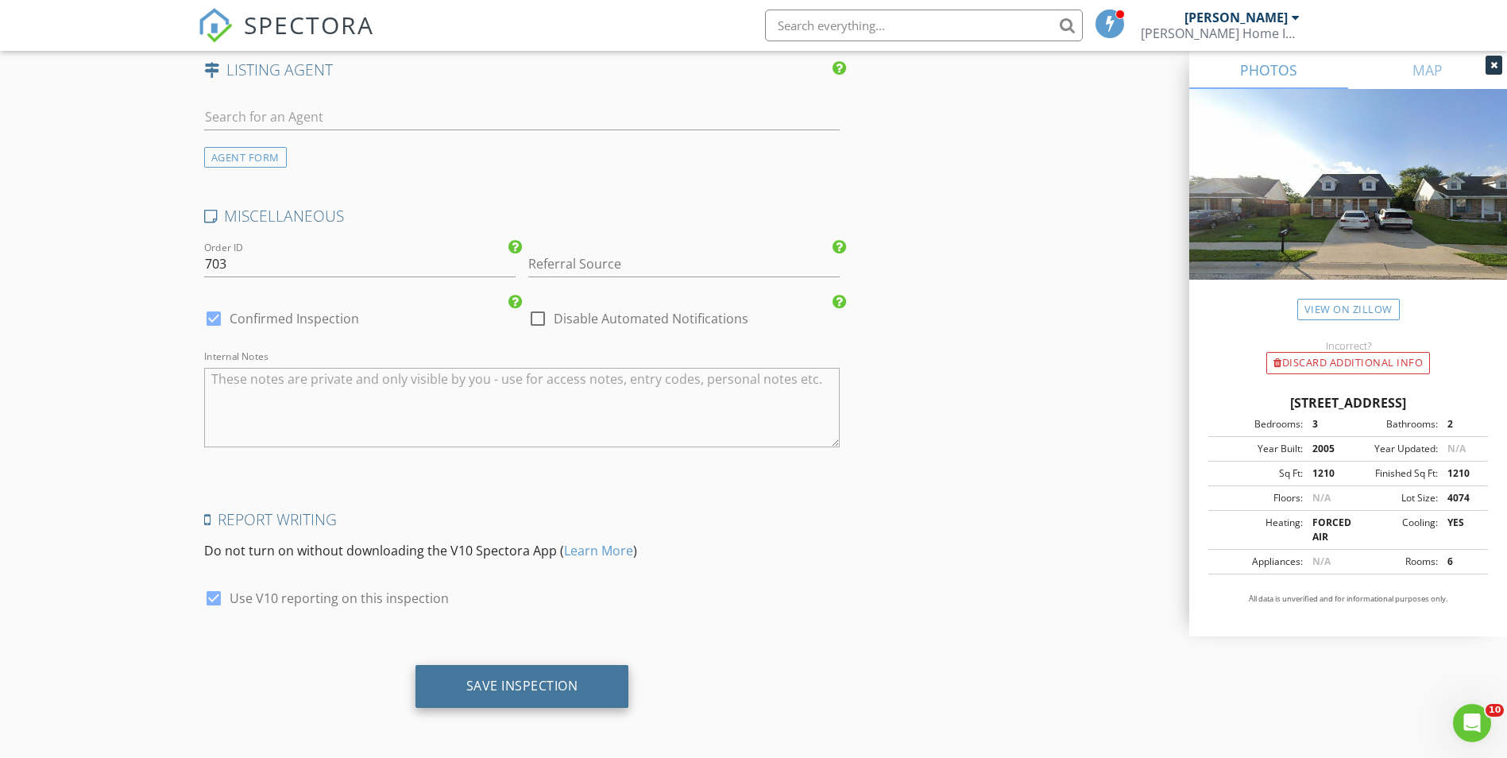
click at [547, 680] on div "Save Inspection" at bounding box center [522, 686] width 112 height 16
